Goal: Task Accomplishment & Management: Manage account settings

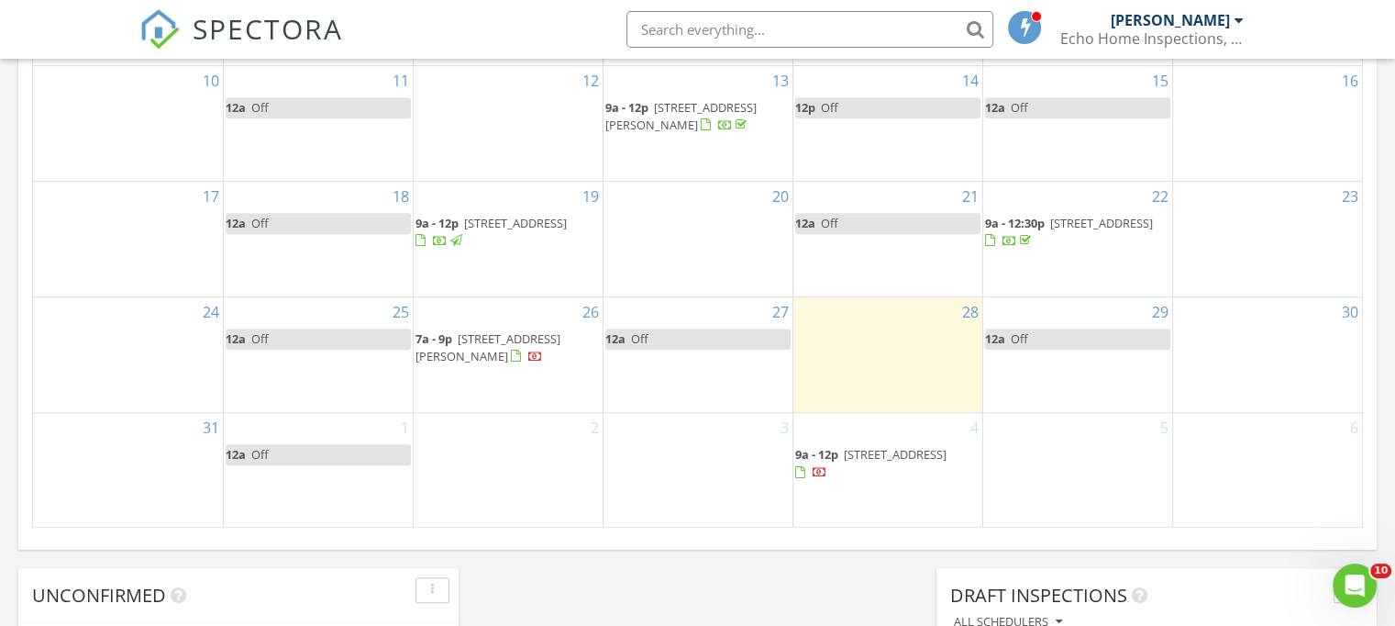
scroll to position [1189, 0]
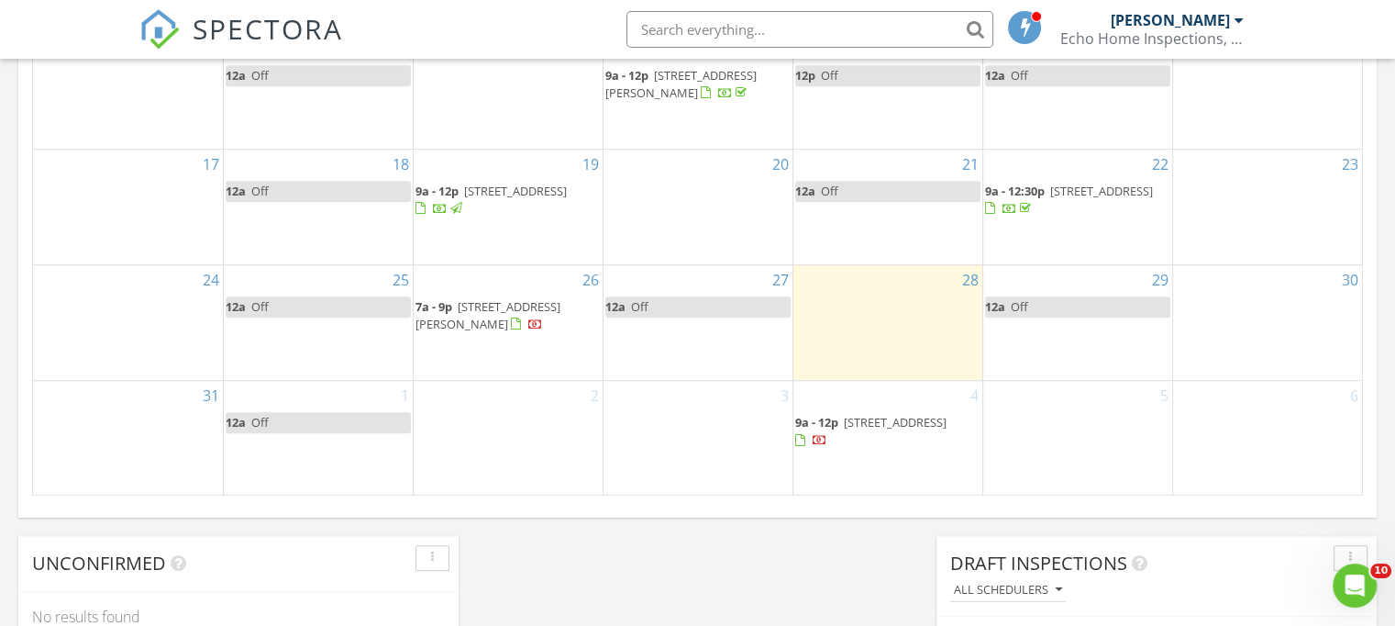
click at [475, 309] on span "9208 Liza Ct, Brentwood 37027" at bounding box center [488, 315] width 145 height 34
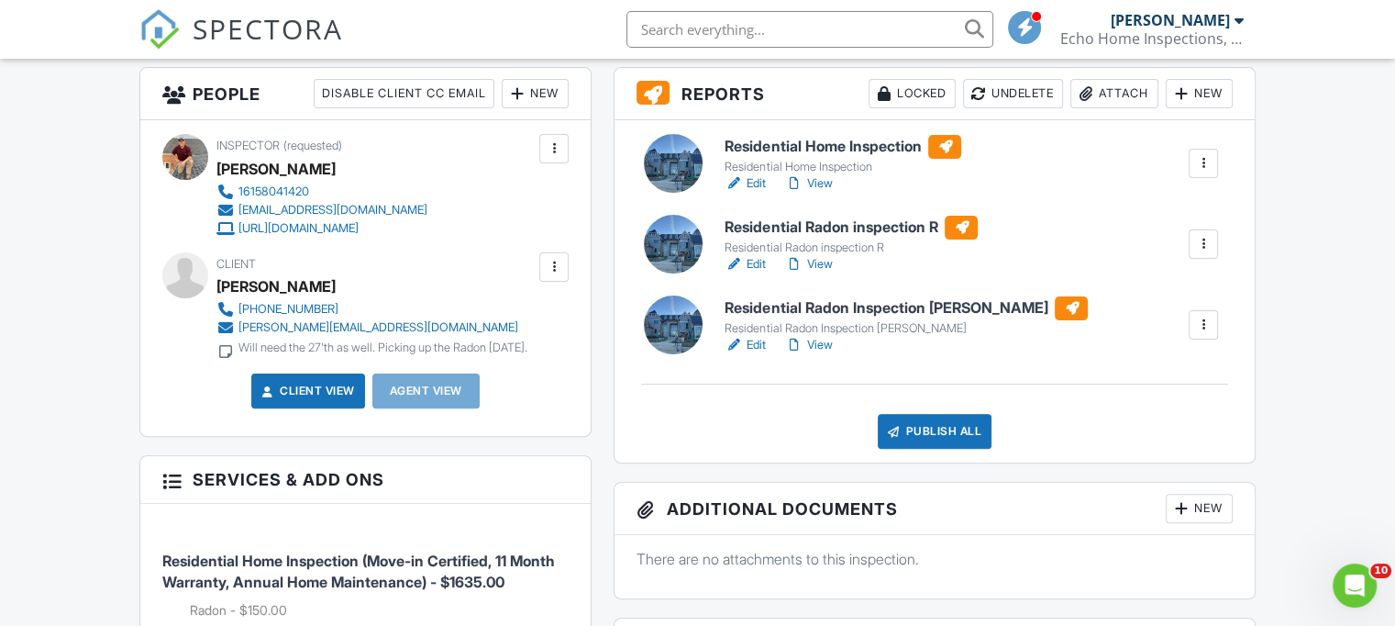
scroll to position [367, 0]
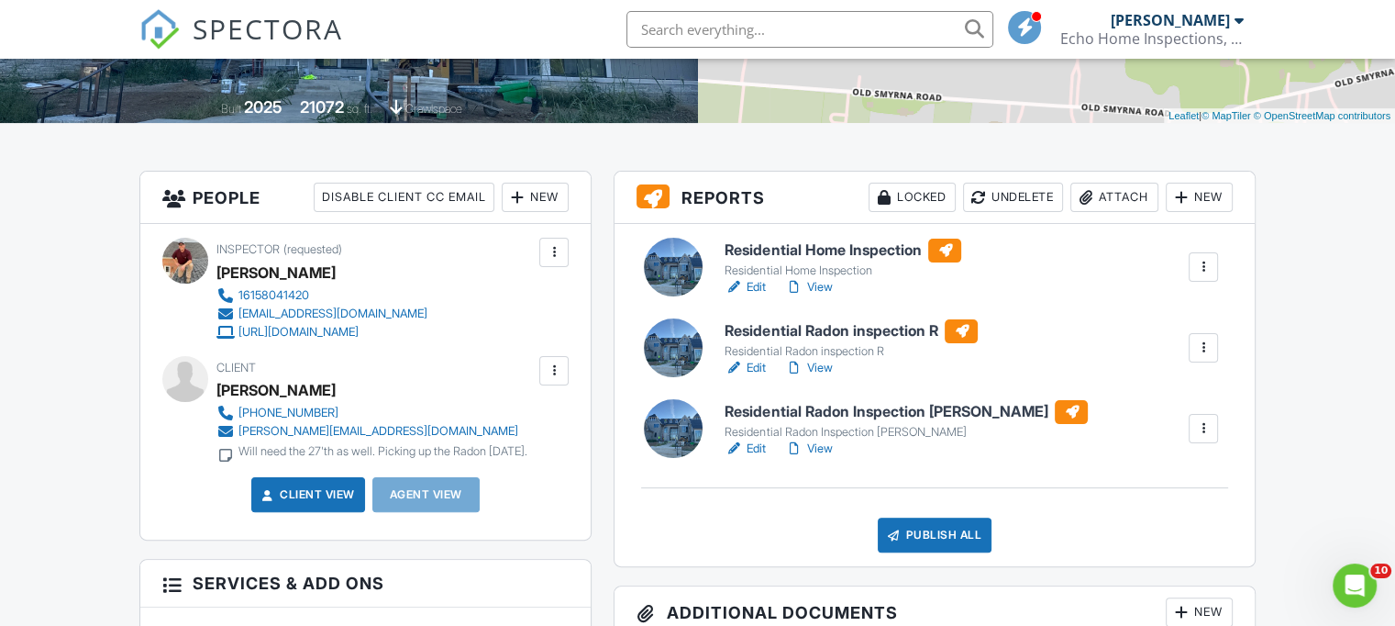
click at [1128, 199] on div "Attach" at bounding box center [1115, 197] width 88 height 29
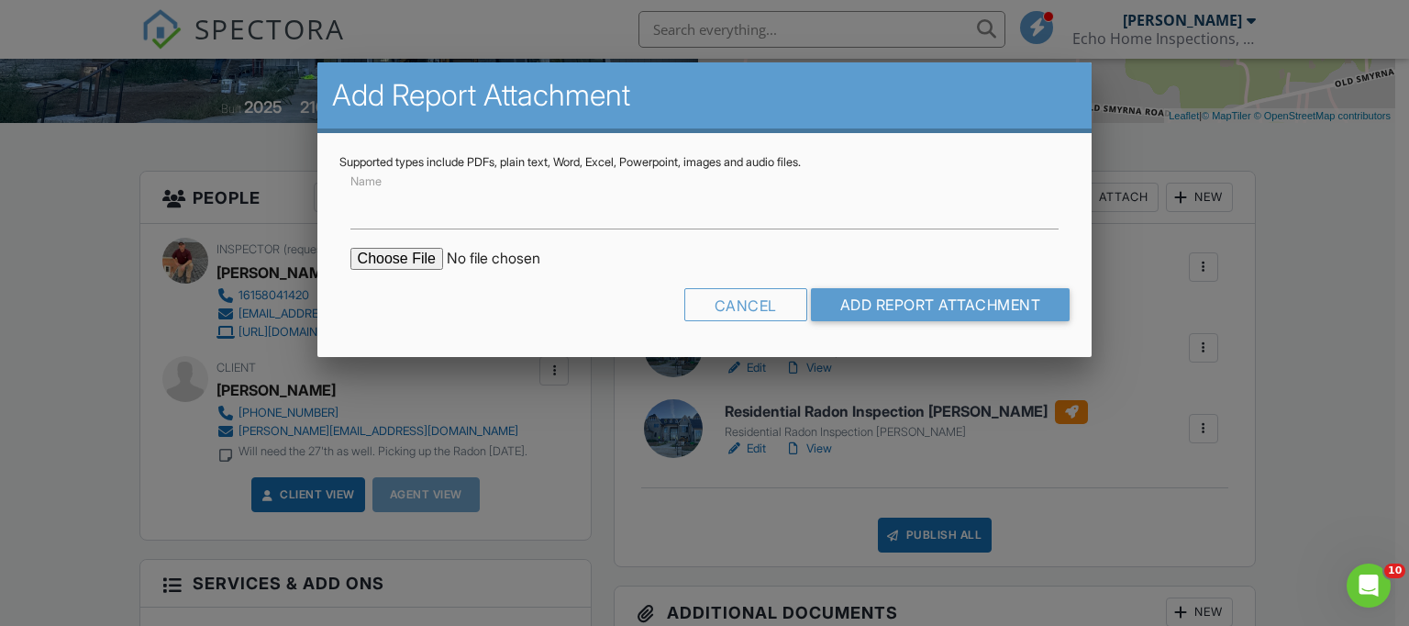
click at [392, 255] on input "file" at bounding box center [506, 259] width 312 height 22
type input "C:\fakepath\9208 Liza Ct Radon Left Great Room.pdf"
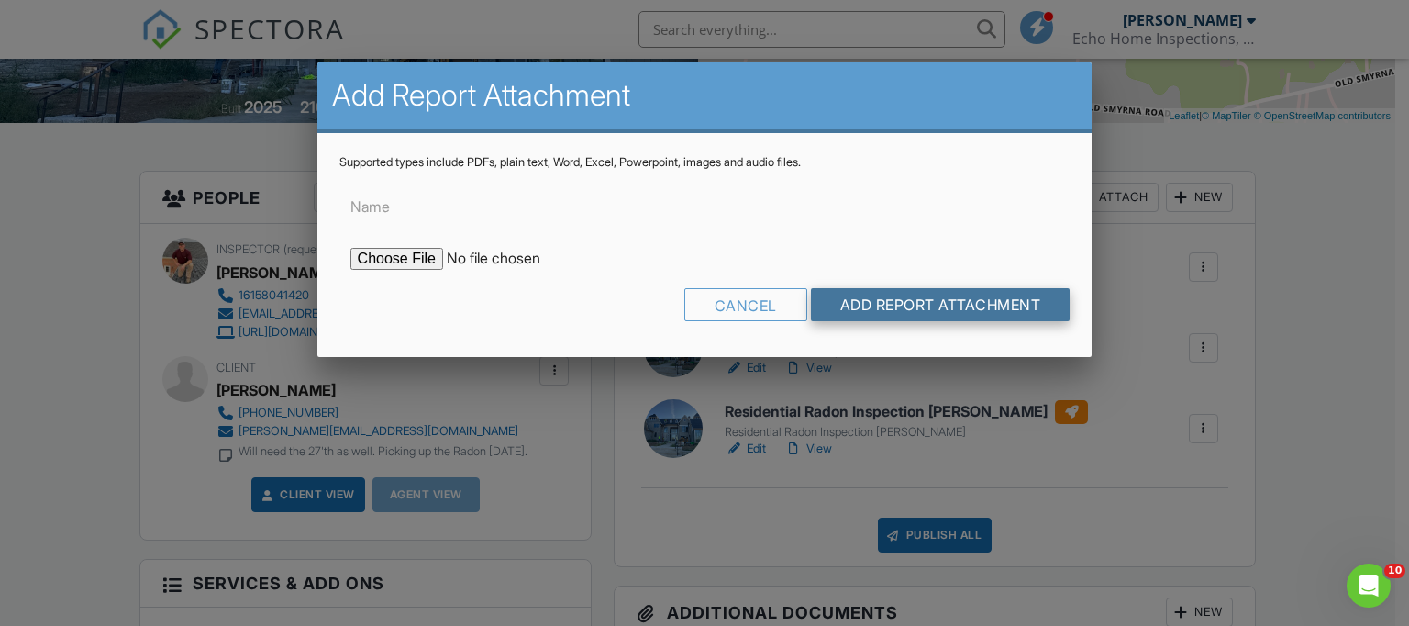
click at [928, 309] on input "Add Report Attachment" at bounding box center [941, 304] width 260 height 33
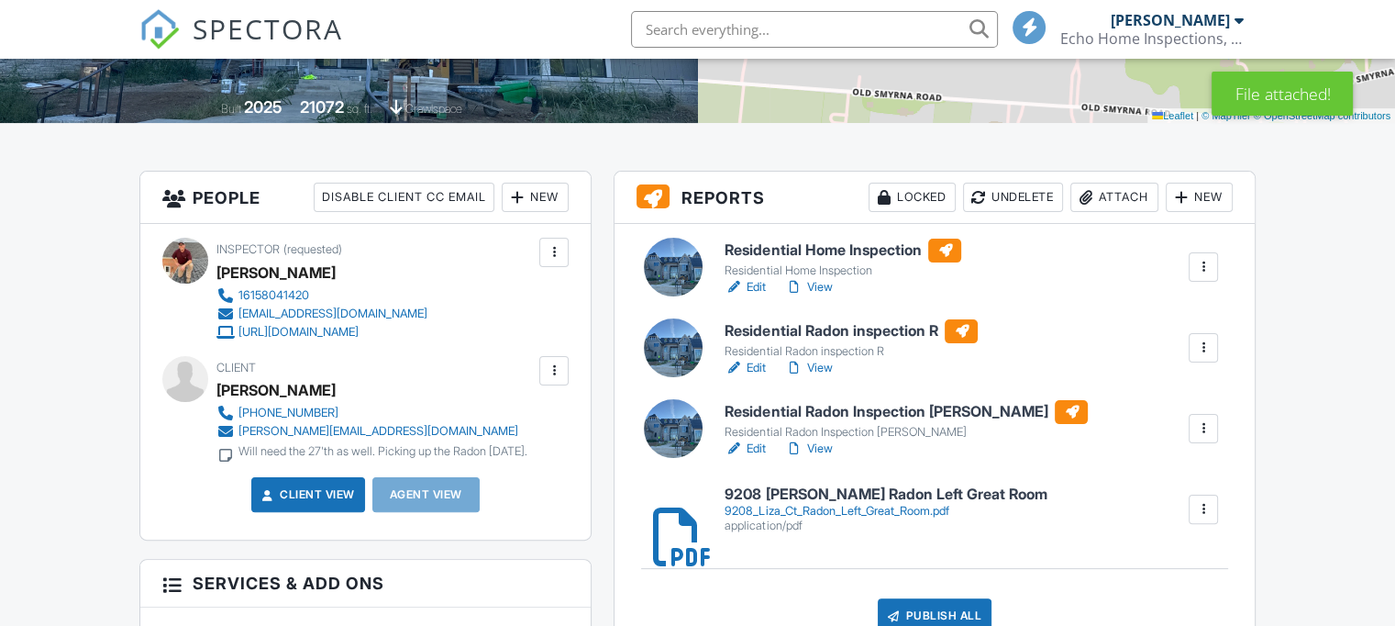
click at [1127, 196] on div "Attach" at bounding box center [1115, 197] width 88 height 29
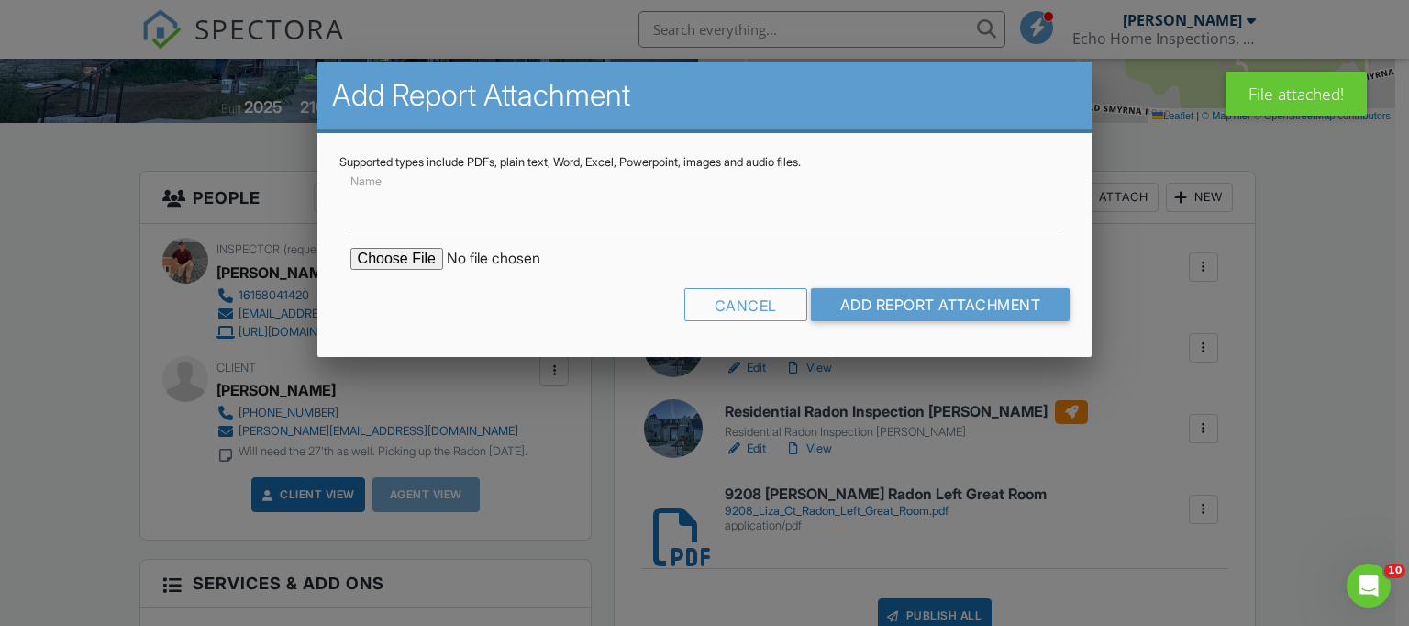
click at [430, 258] on input "file" at bounding box center [506, 259] width 312 height 22
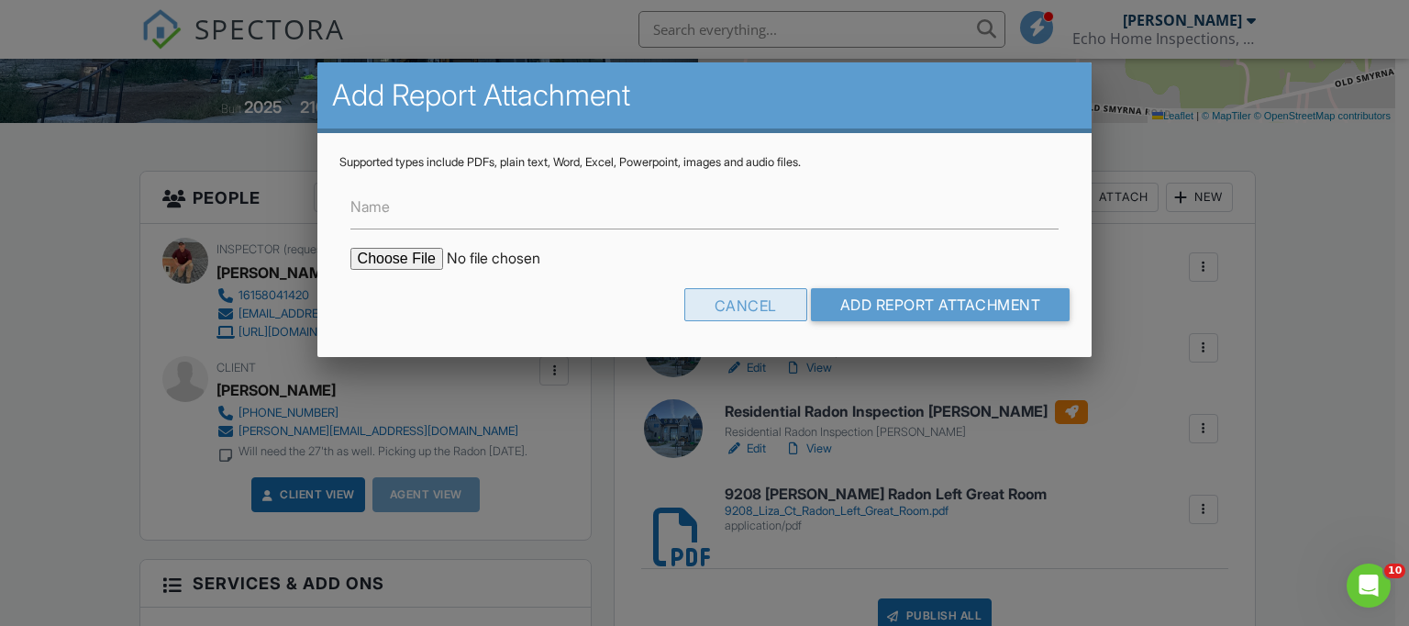
click at [756, 305] on div "Cancel" at bounding box center [745, 304] width 123 height 33
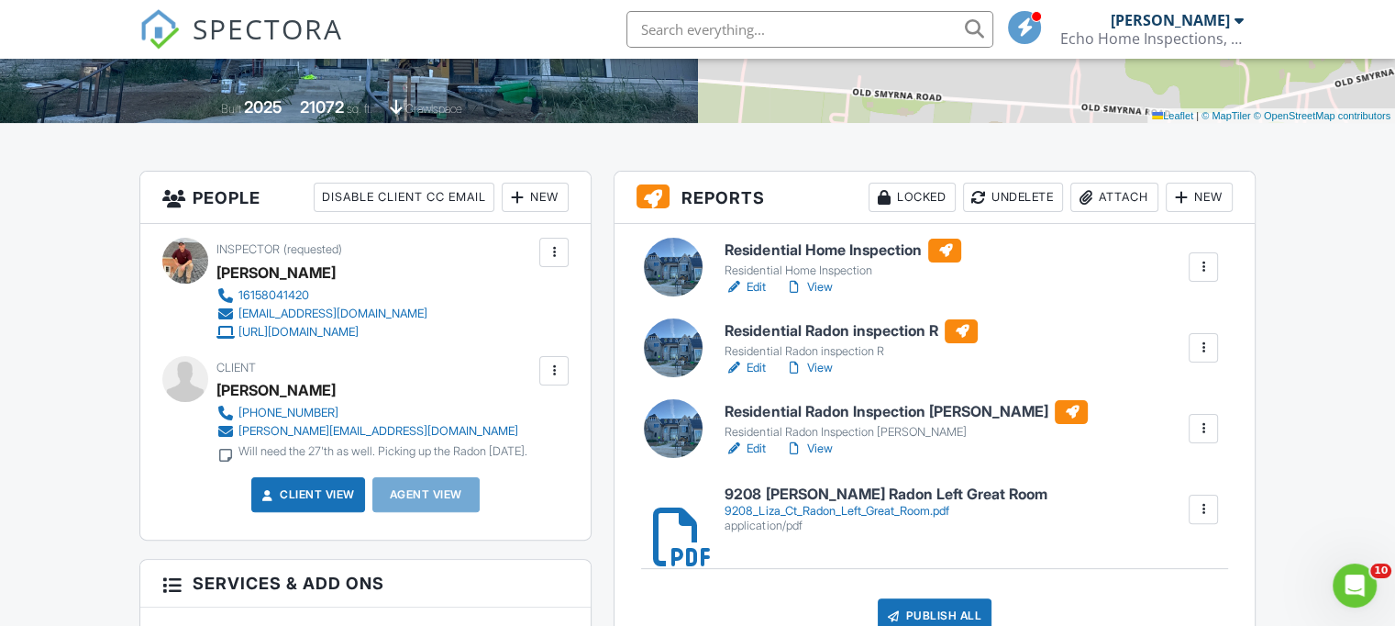
click at [851, 497] on h6 "9208 [PERSON_NAME] Radon Left Great Room" at bounding box center [886, 494] width 322 height 17
click at [1116, 198] on div "Attach" at bounding box center [1115, 197] width 88 height 29
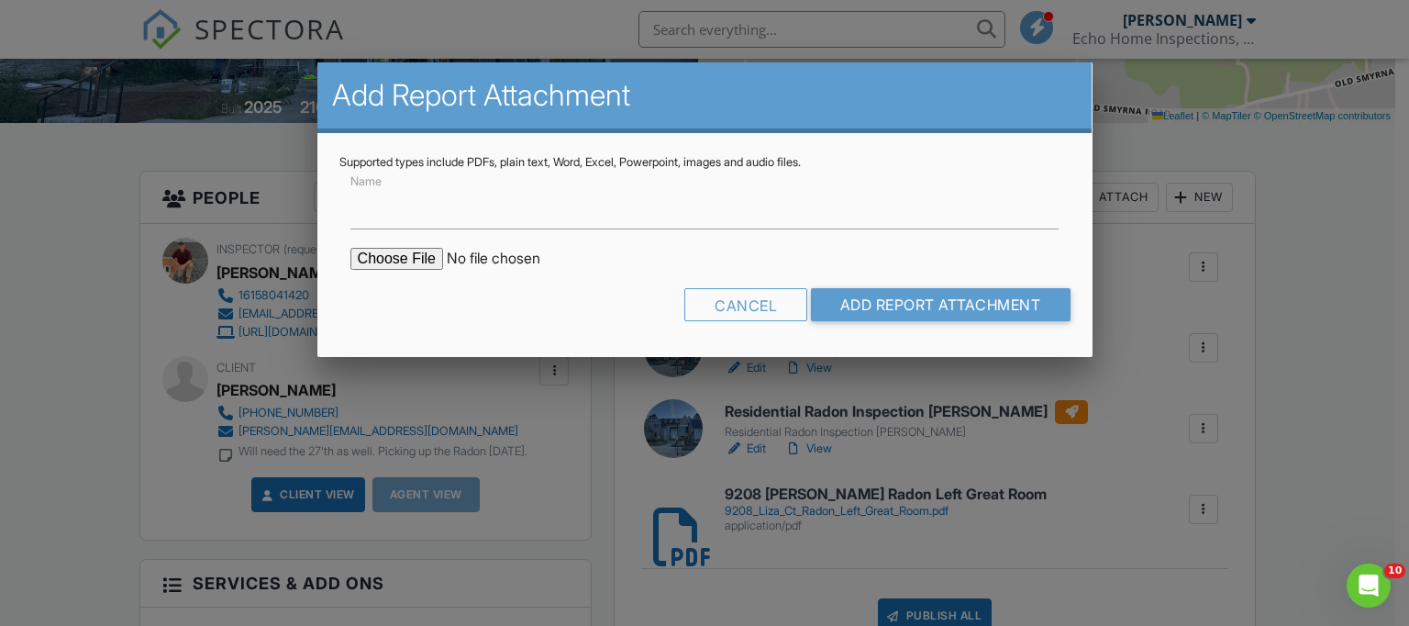
click at [411, 260] on input "file" at bounding box center [506, 259] width 312 height 22
type input "C:\fakepath\9208 Liza Ct Brentwood Radon Right Bedroom.pdf"
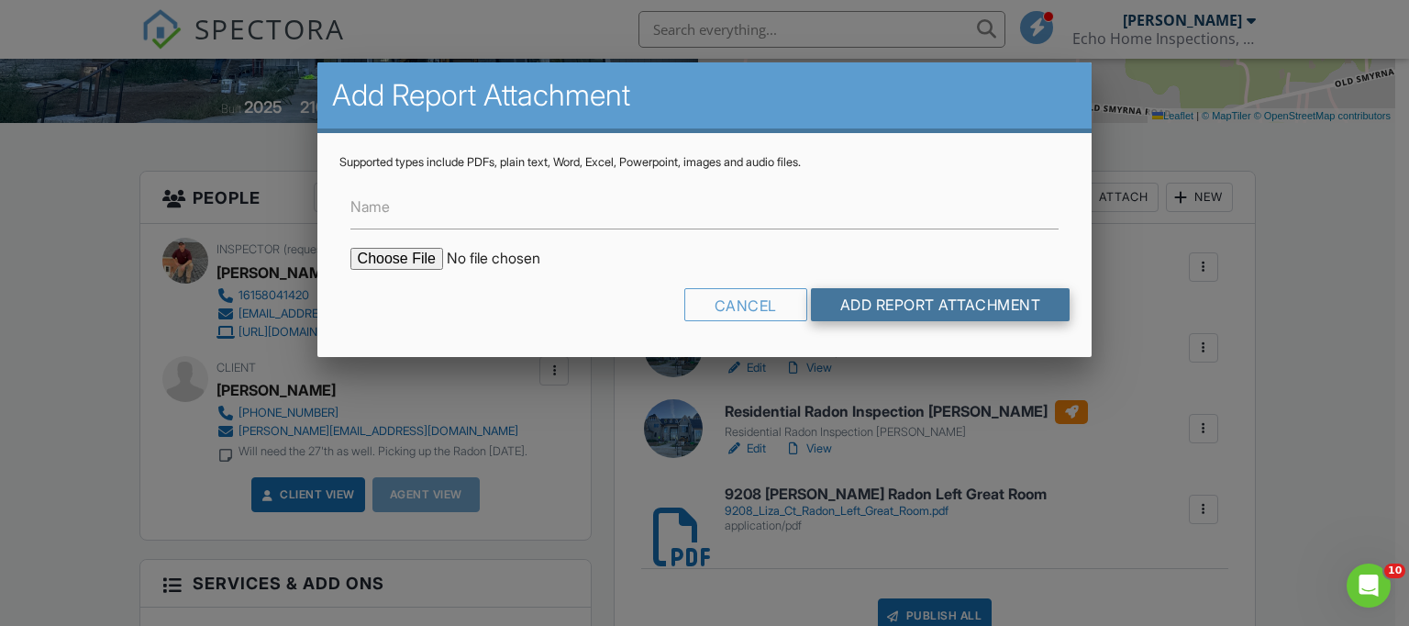
click at [863, 306] on input "Add Report Attachment" at bounding box center [941, 304] width 260 height 33
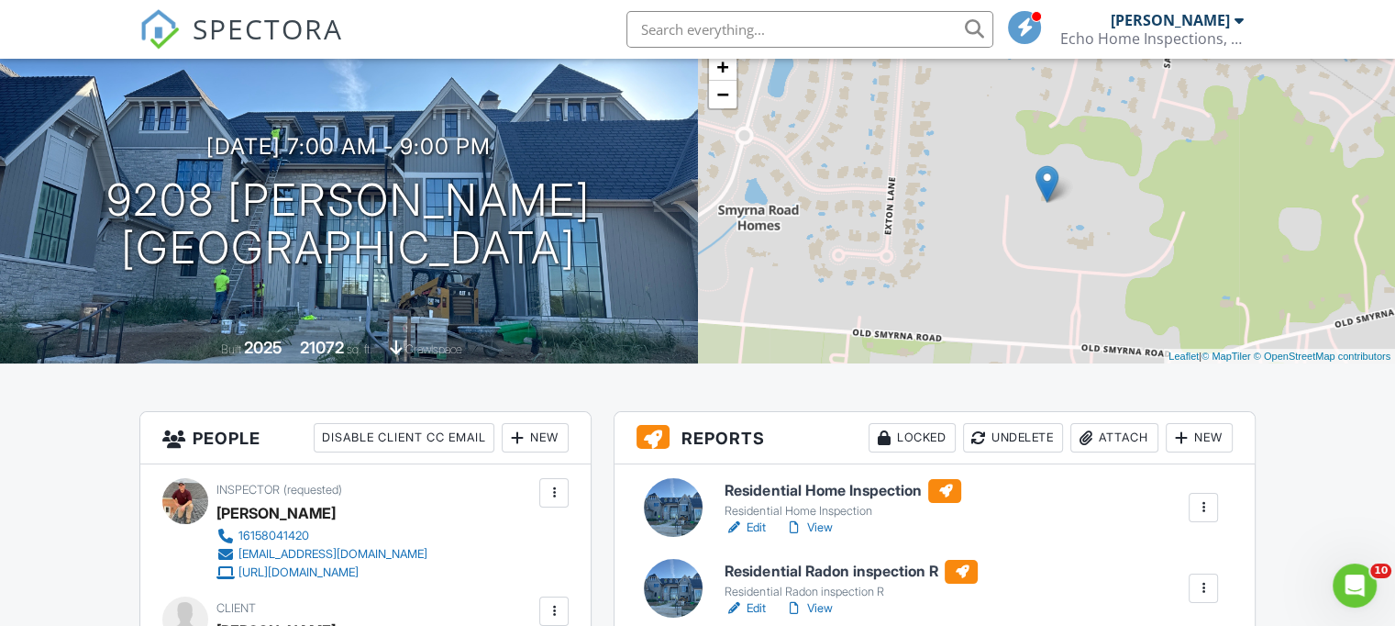
scroll to position [275, 0]
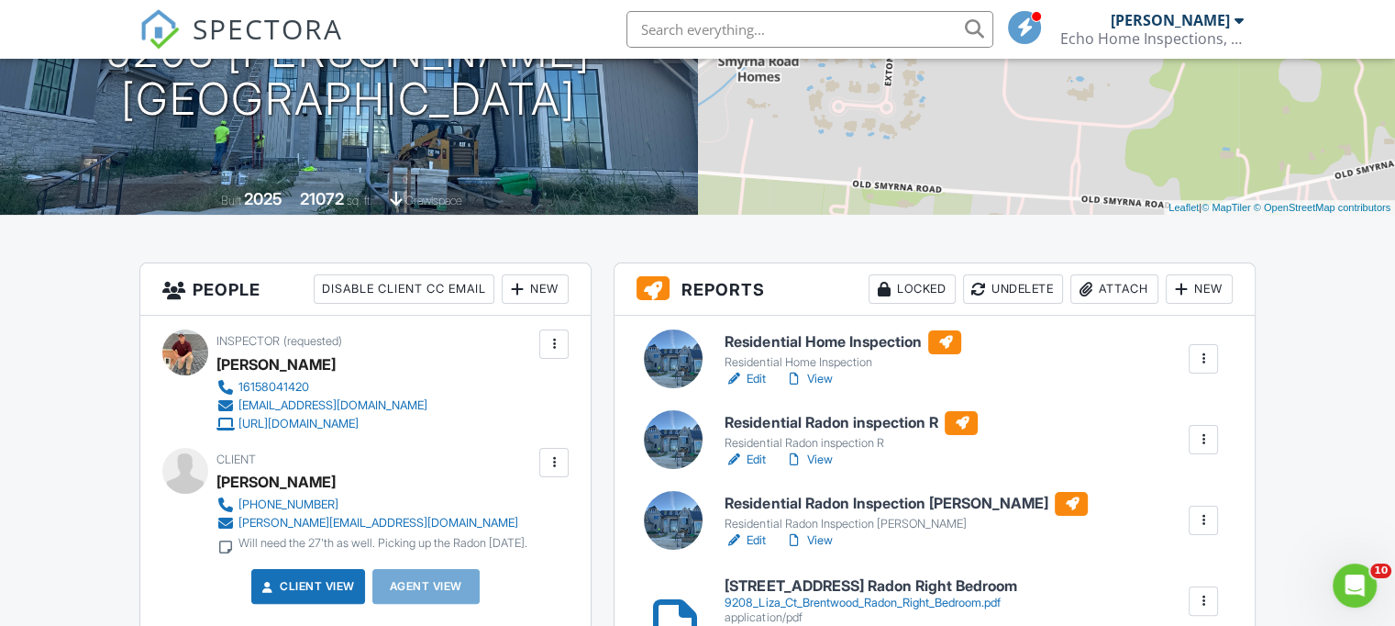
click at [738, 339] on h6 "Residential Home Inspection" at bounding box center [843, 342] width 237 height 24
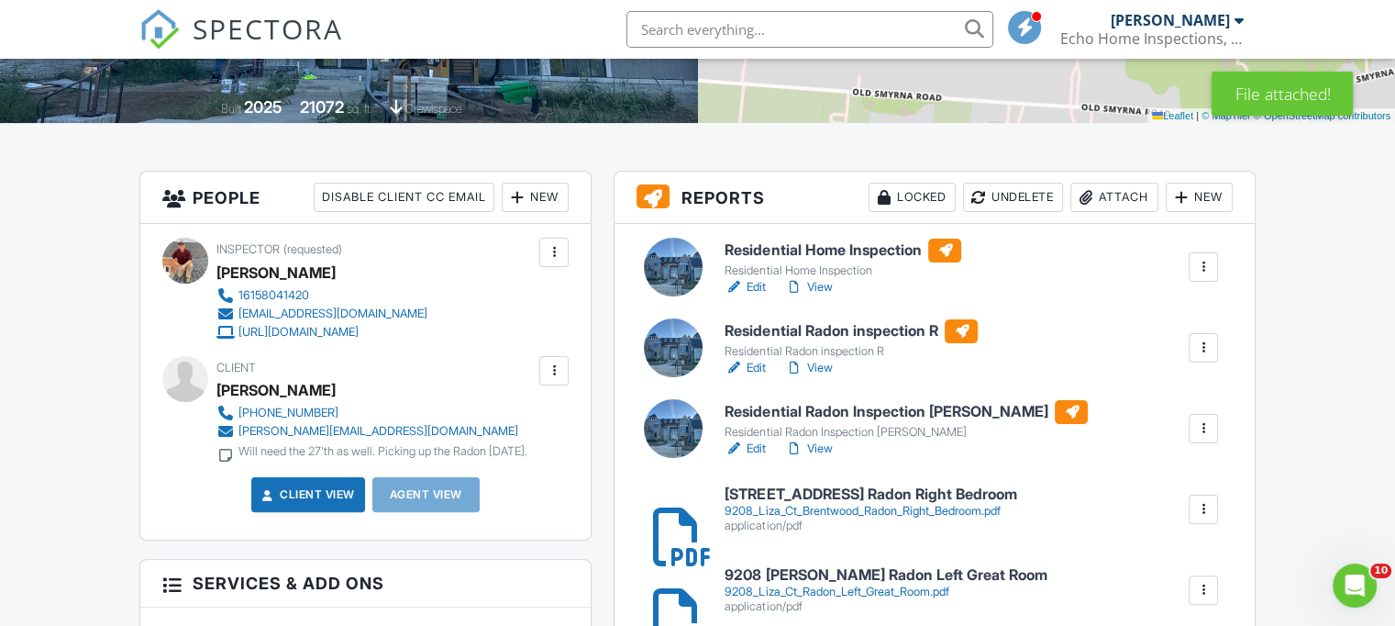
click at [874, 329] on h6 "Residential Radon inspection R" at bounding box center [851, 331] width 253 height 24
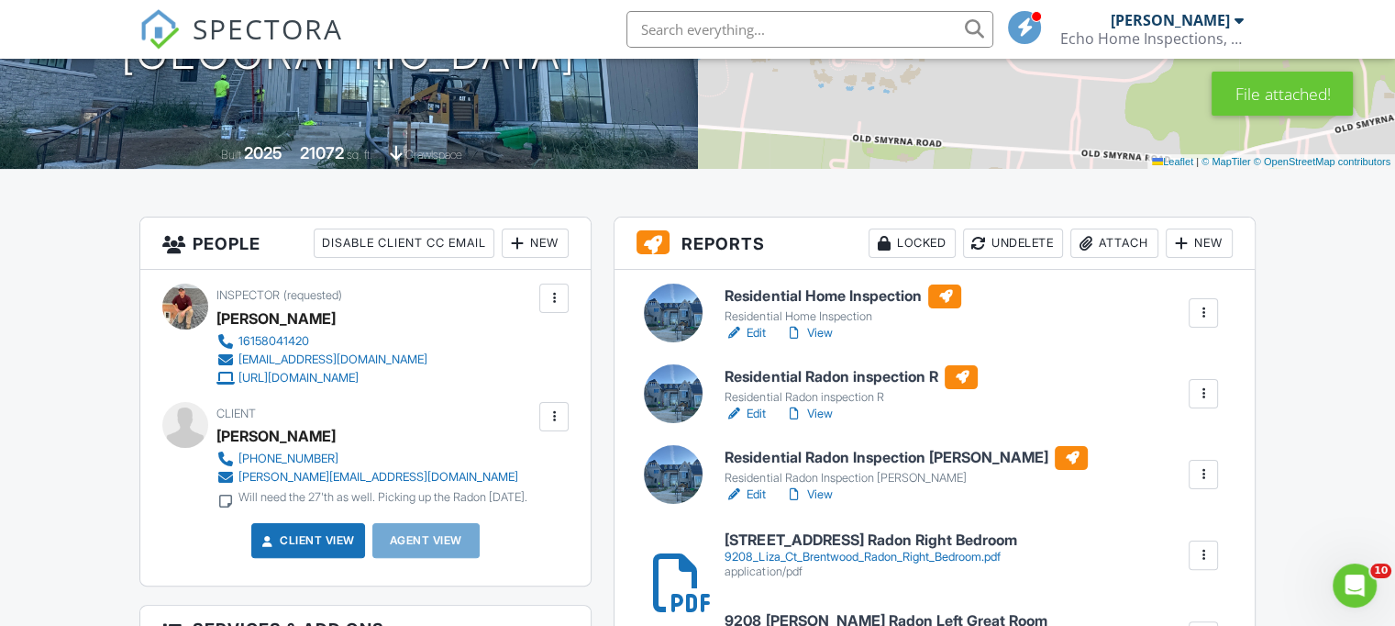
scroll to position [320, 0]
click at [792, 378] on h6 "Residential Radon inspection R" at bounding box center [851, 378] width 253 height 24
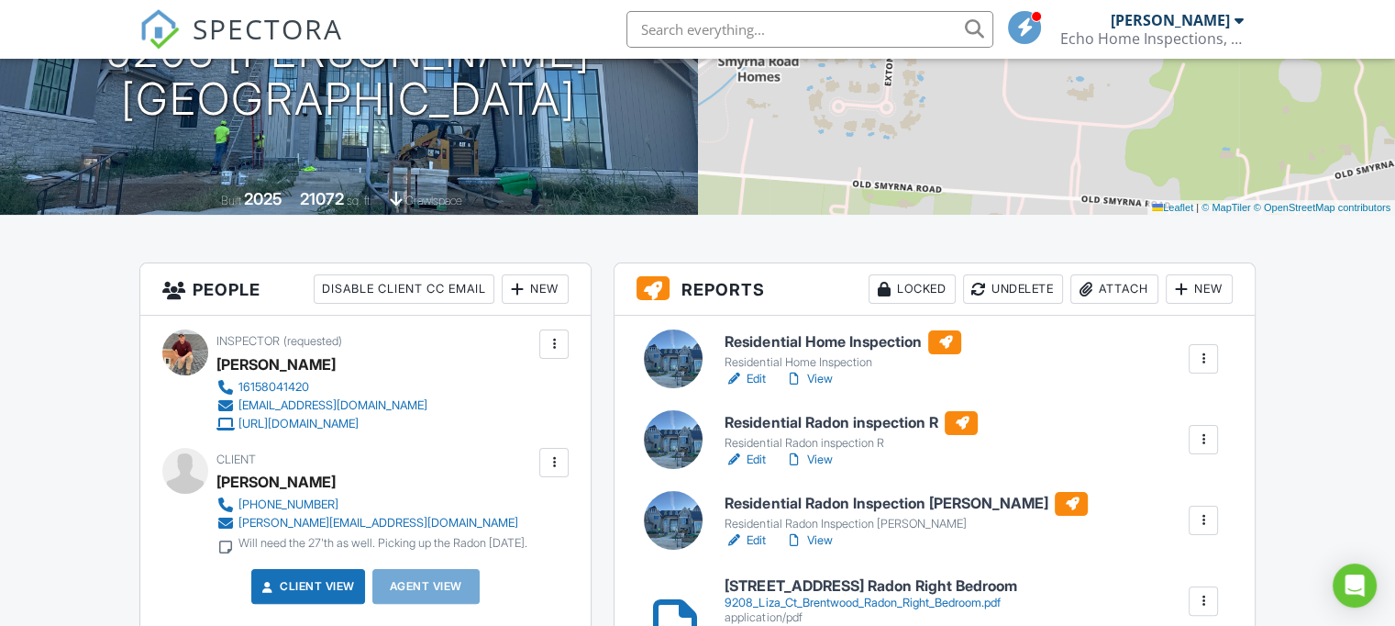
click at [761, 507] on h6 "Residential Radon Inspection [PERSON_NAME]" at bounding box center [906, 504] width 363 height 24
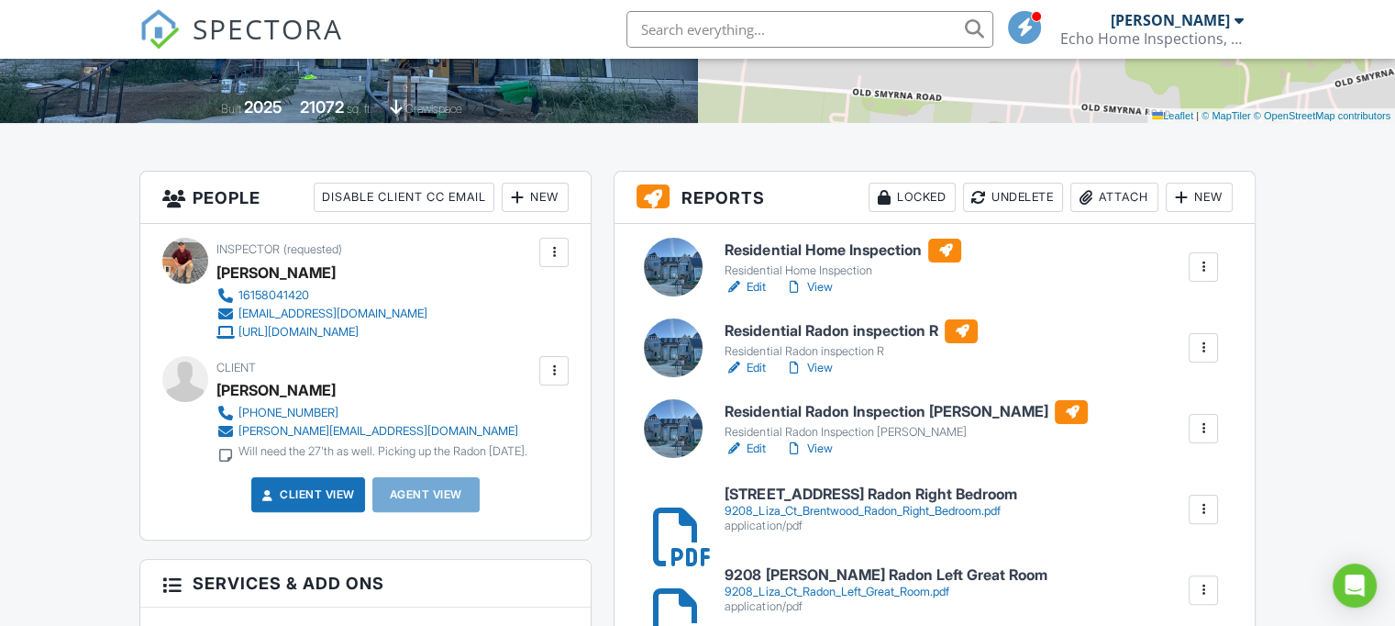
click at [759, 259] on h6 "Residential Home Inspection" at bounding box center [843, 251] width 237 height 24
click at [789, 252] on h6 "Residential Home Inspection" at bounding box center [843, 251] width 237 height 24
